Goal: Check status

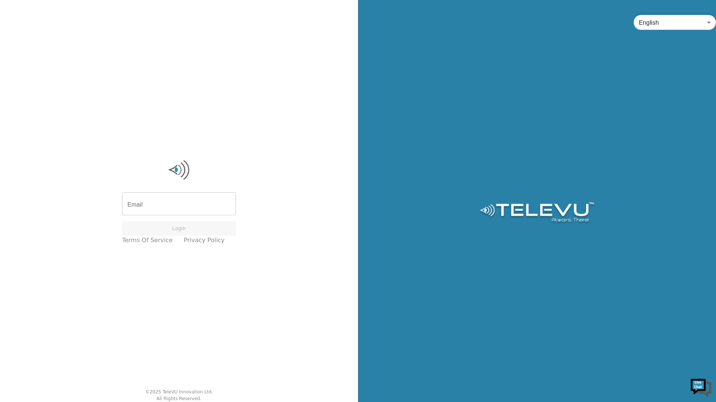
click at [169, 209] on input "Email" at bounding box center [179, 204] width 114 height 21
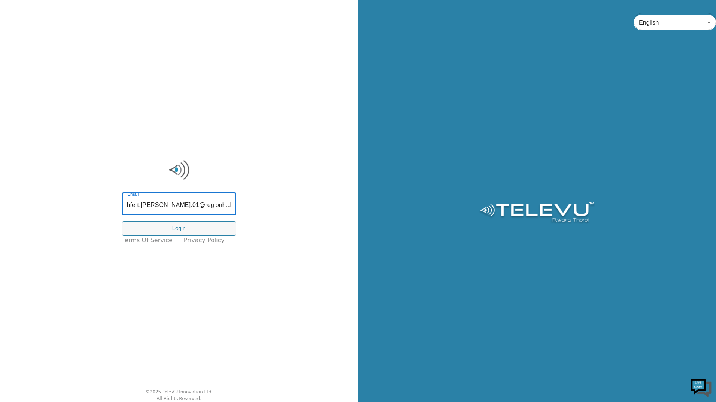
type input "[EMAIL_ADDRESS][PERSON_NAME][DOMAIN_NAME]"
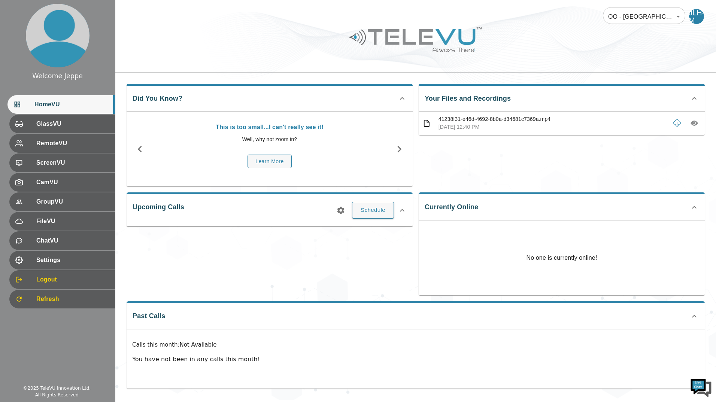
click at [339, 17] on body "Welcome Jeppe HomeVU GlassVU RemoteVU ScreenVU CamVU GroupVU FileVU ChatVU Sett…" at bounding box center [358, 200] width 716 height 400
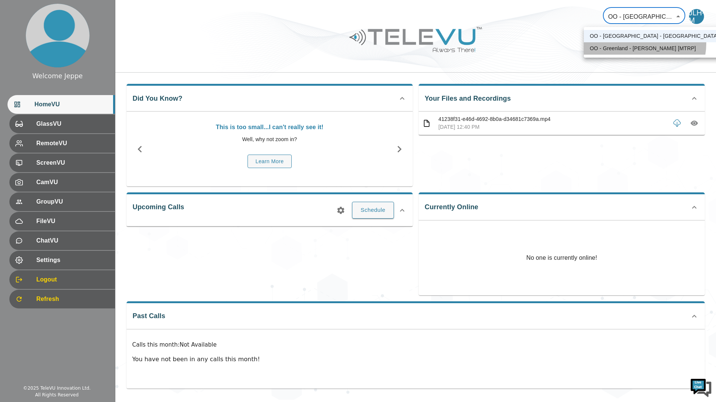
click at [339, 44] on li "OO - Greenland - [PERSON_NAME] [MTRP]" at bounding box center [654, 48] width 141 height 12
type input "146"
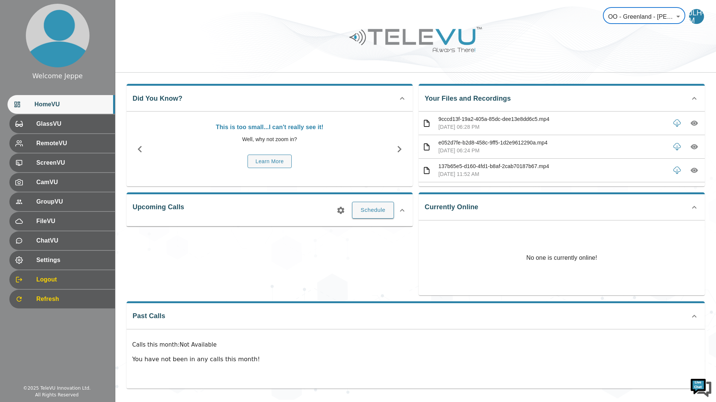
click at [339, 248] on div "No one is currently online!" at bounding box center [562, 258] width 286 height 75
